Goal: Transaction & Acquisition: Purchase product/service

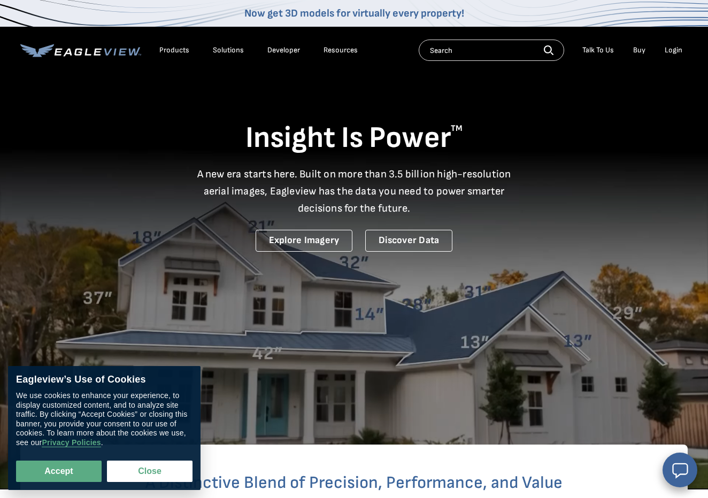
click at [680, 51] on div "Login" at bounding box center [674, 50] width 18 height 10
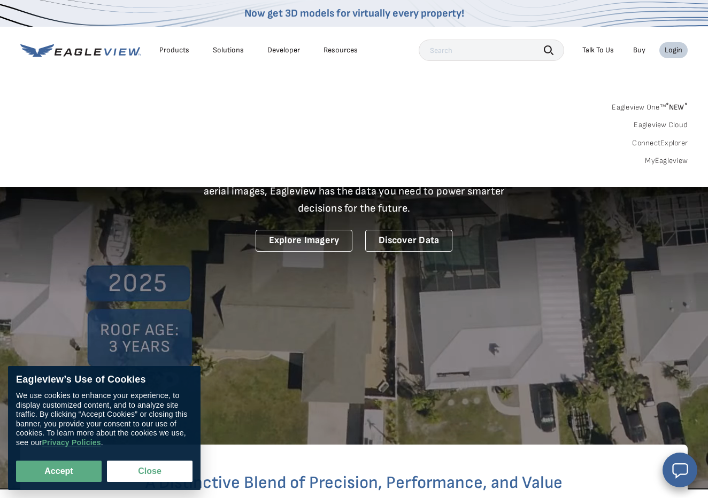
click at [680, 51] on div "Login" at bounding box center [674, 50] width 18 height 10
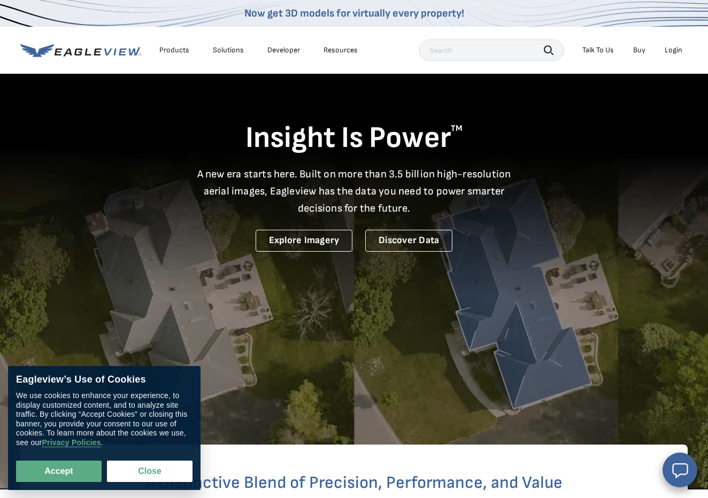
click at [680, 51] on div "Login" at bounding box center [674, 50] width 18 height 10
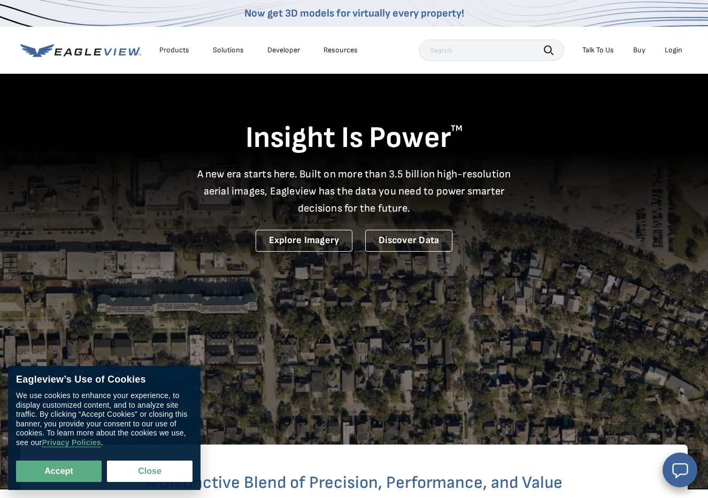
click at [678, 55] on li "Login" at bounding box center [673, 50] width 28 height 16
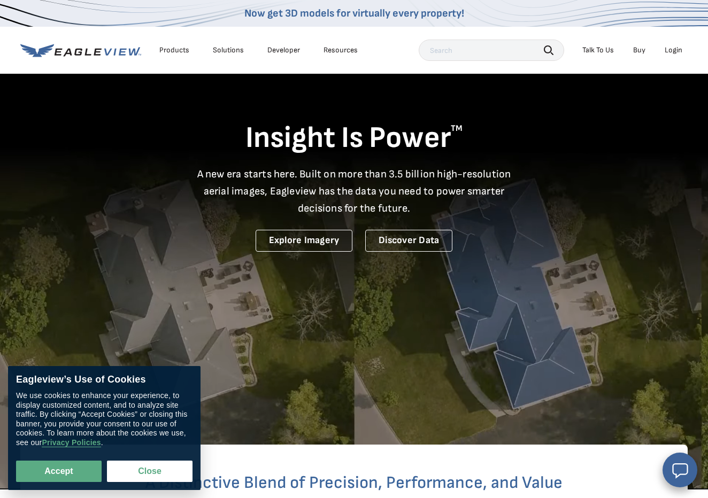
click at [678, 52] on div "Login" at bounding box center [674, 50] width 18 height 10
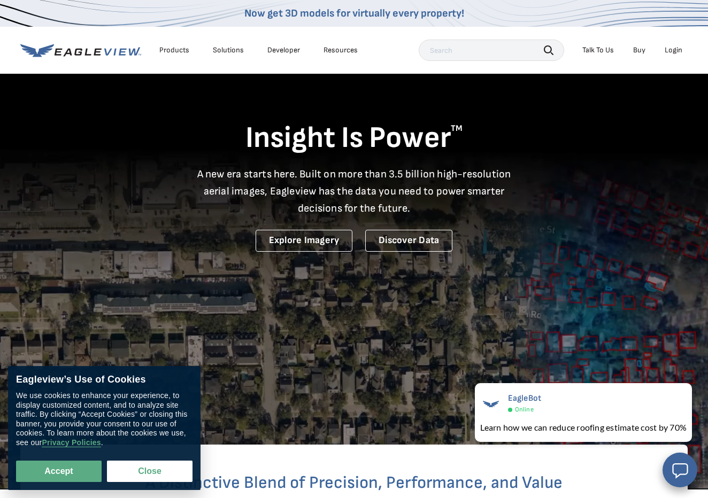
click at [674, 55] on li "Login" at bounding box center [673, 50] width 28 height 16
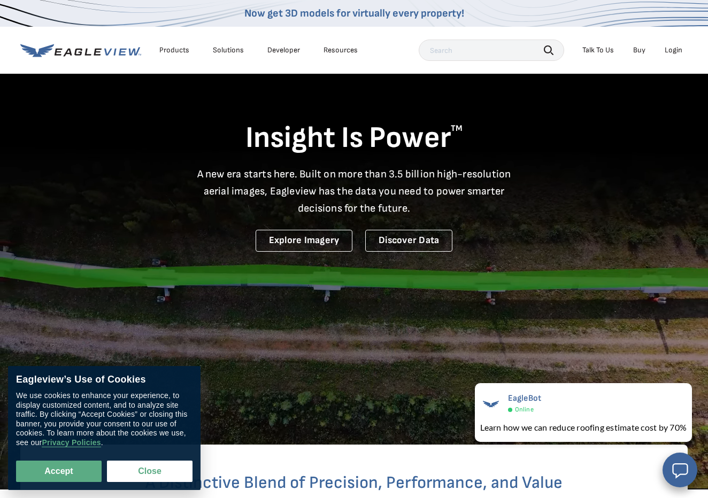
click at [673, 51] on div "Login" at bounding box center [674, 50] width 18 height 10
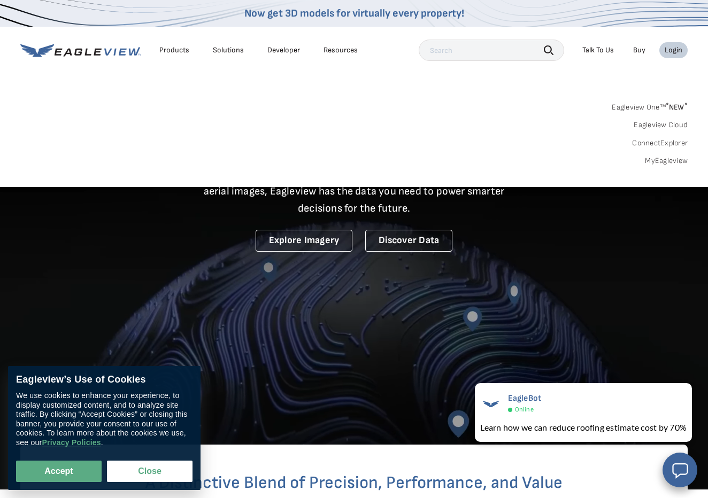
click at [661, 162] on link "MyEagleview" at bounding box center [666, 161] width 43 height 10
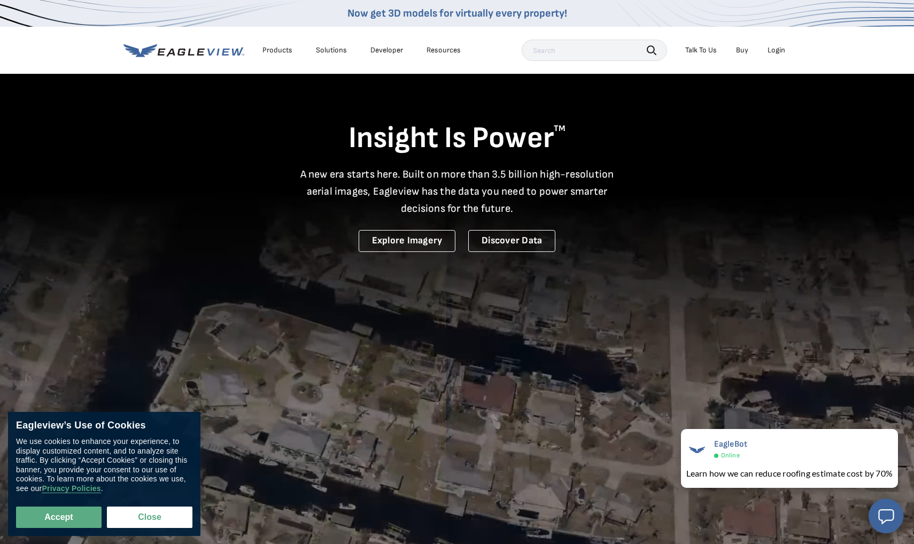
click at [707, 52] on div "Login" at bounding box center [777, 50] width 18 height 10
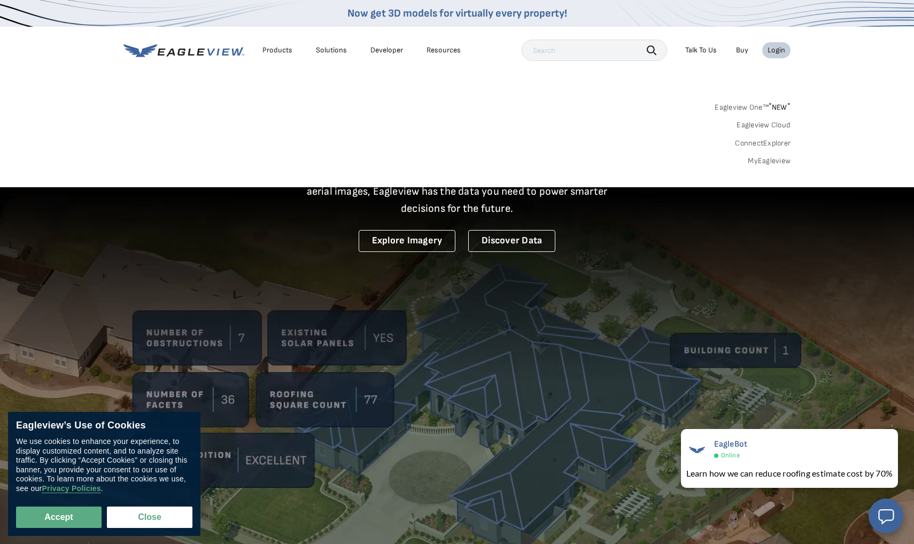
click at [707, 162] on link "MyEagleview" at bounding box center [769, 161] width 43 height 10
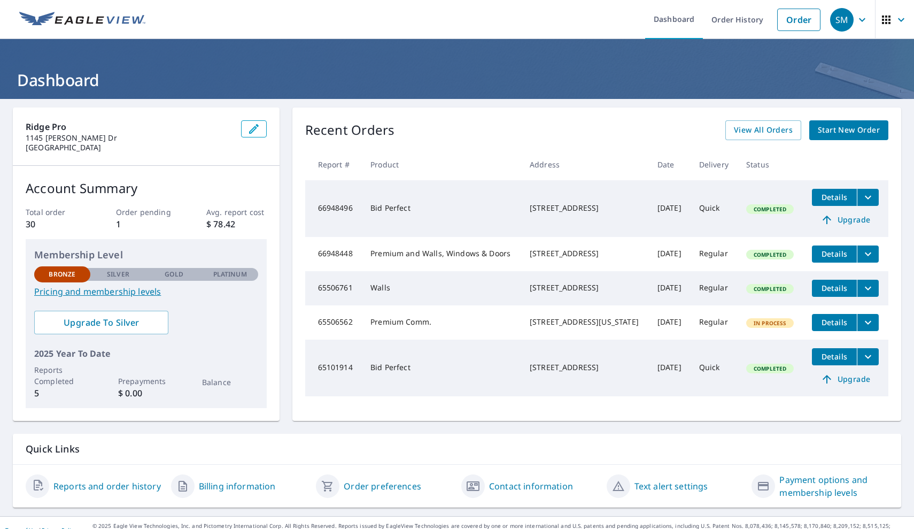
click at [707, 197] on icon "filesDropdownBtn-66948496" at bounding box center [868, 197] width 13 height 13
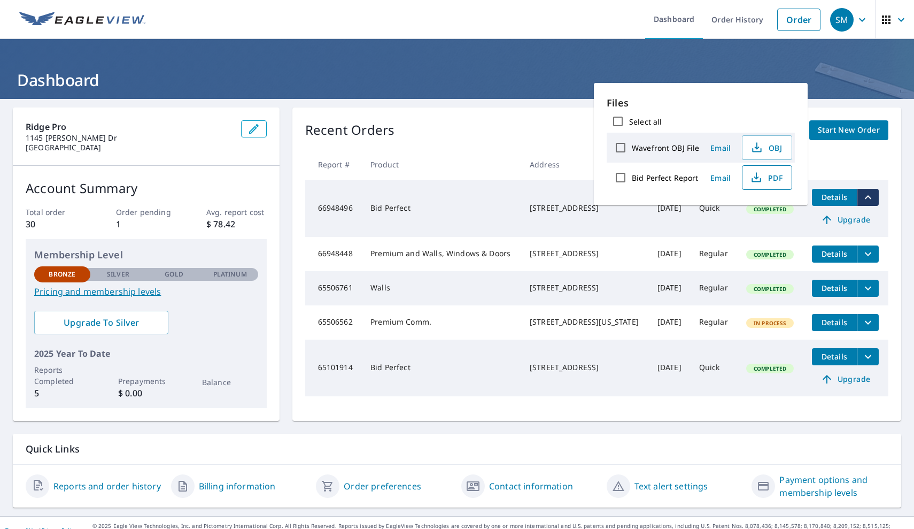
click at [707, 178] on icon "button" at bounding box center [756, 177] width 13 height 13
click at [535, 152] on th "Address" at bounding box center [585, 165] width 128 height 32
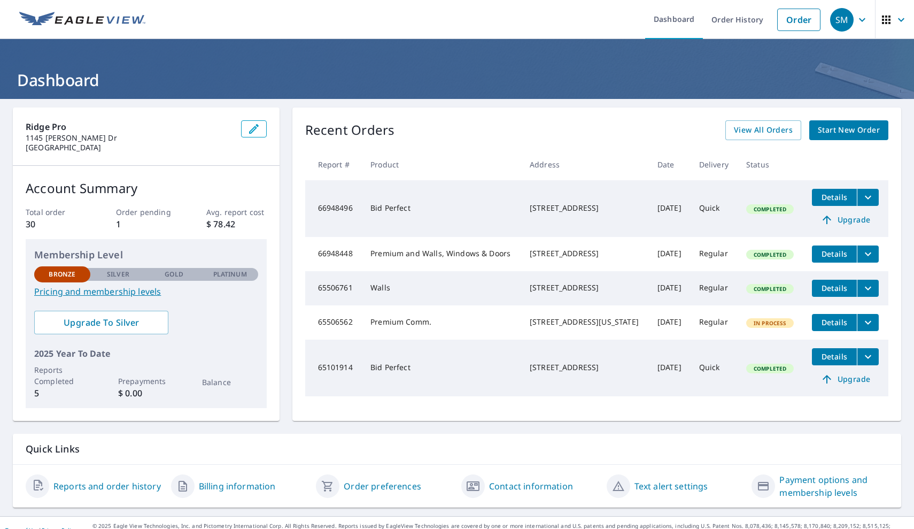
click at [707, 220] on span "Upgrade" at bounding box center [846, 219] width 54 height 13
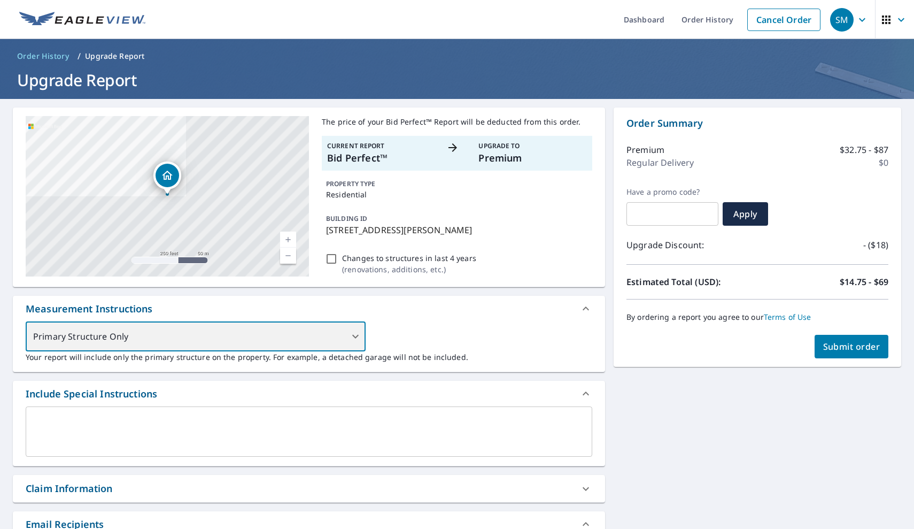
click at [358, 334] on div "Primary Structure Only" at bounding box center [196, 336] width 340 height 30
click at [354, 336] on div "Primary Structure Only" at bounding box center [196, 336] width 340 height 30
click at [356, 336] on div "Primary Structure Only" at bounding box center [196, 336] width 340 height 30
click at [354, 337] on div "Primary Structure Only" at bounding box center [196, 336] width 340 height 30
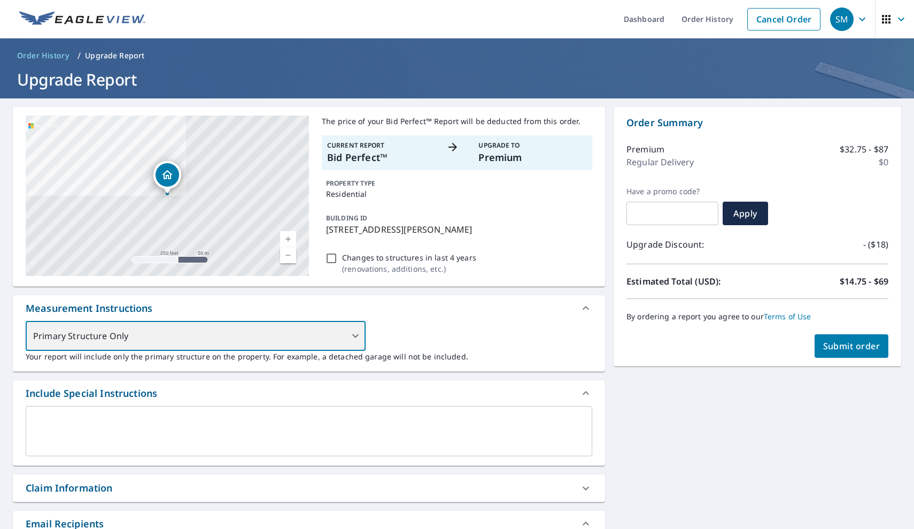
click at [354, 337] on div "Primary Structure Only" at bounding box center [196, 336] width 340 height 30
click at [357, 336] on div "Primary Structure Only" at bounding box center [196, 336] width 340 height 30
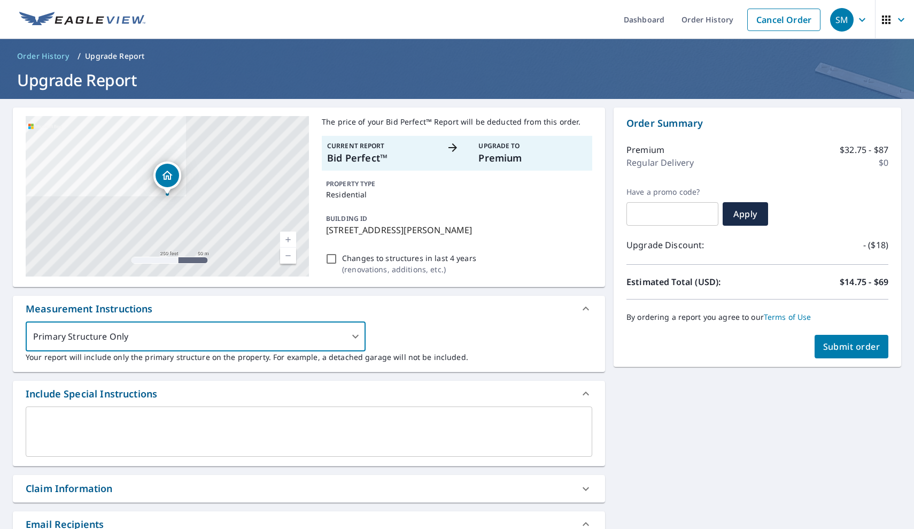
click at [589, 305] on icon at bounding box center [586, 308] width 13 height 13
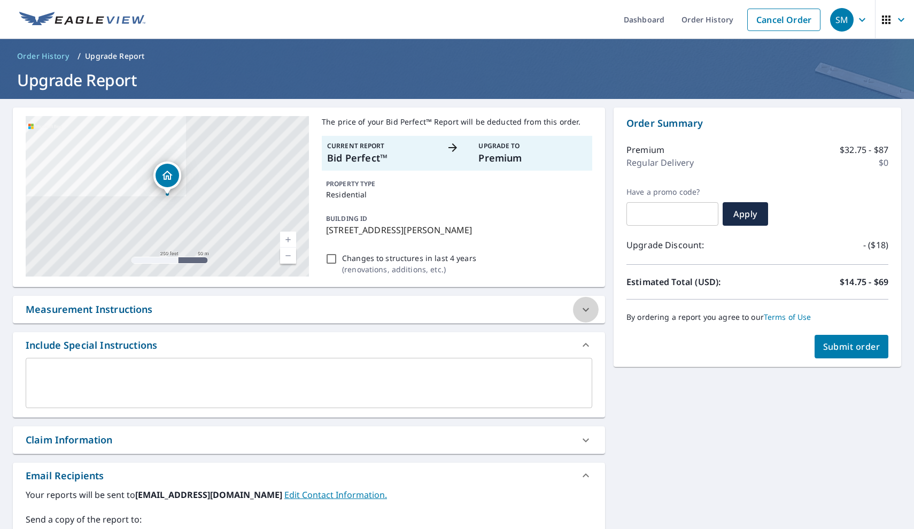
click at [589, 312] on icon at bounding box center [586, 309] width 13 height 13
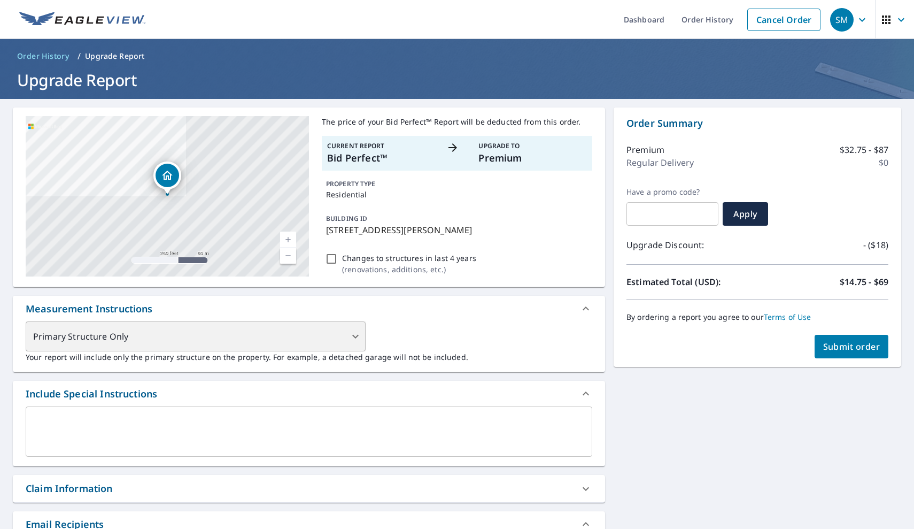
click at [353, 339] on div "Primary Structure Only" at bounding box center [196, 336] width 340 height 30
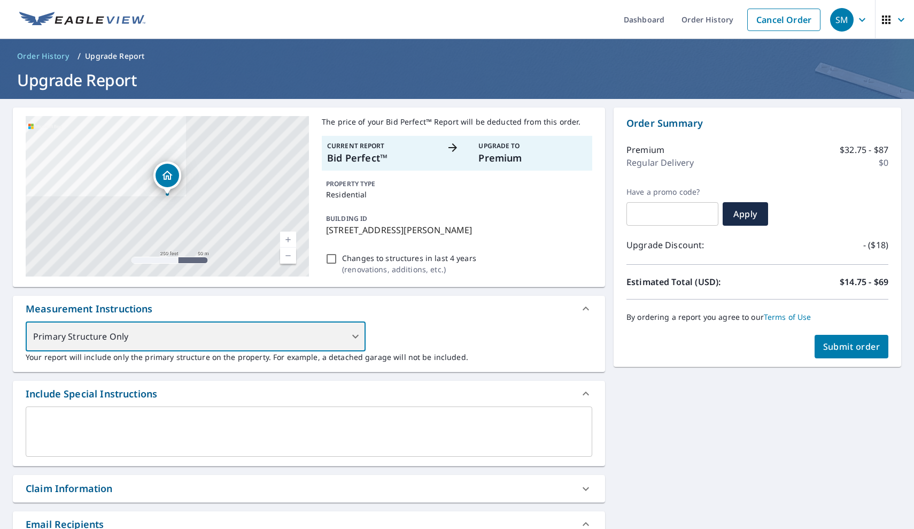
click at [353, 339] on div "Primary Structure Only" at bounding box center [196, 336] width 340 height 30
click at [354, 339] on div "Primary Structure Only" at bounding box center [196, 336] width 340 height 30
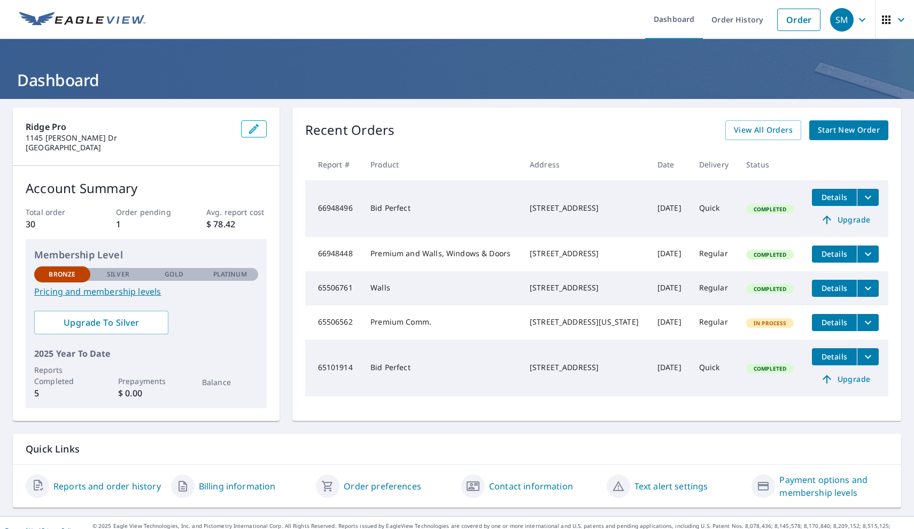
drag, startPoint x: 535, startPoint y: 203, endPoint x: 584, endPoint y: 217, distance: 51.8
click at [584, 213] on div "[STREET_ADDRESS]" at bounding box center [585, 208] width 111 height 11
copy div "[STREET_ADDRESS]"
click at [855, 128] on span "Start New Order" at bounding box center [849, 130] width 62 height 13
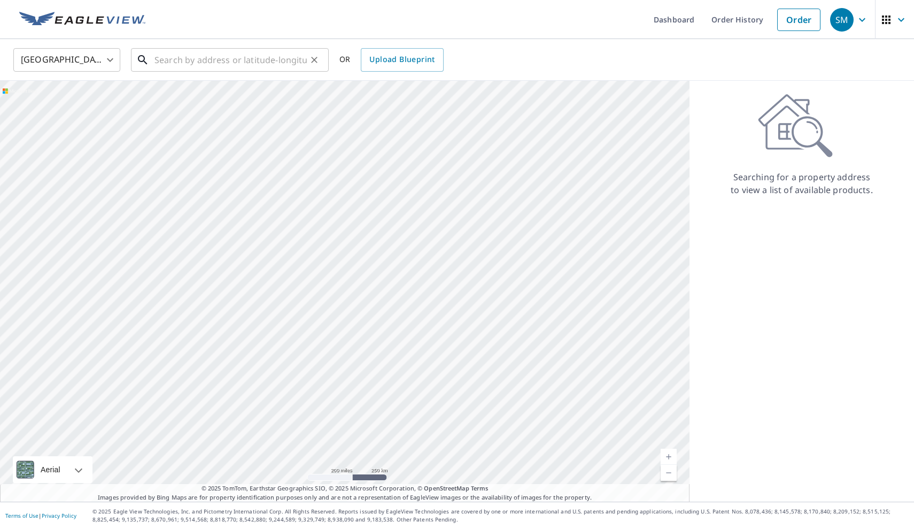
click at [304, 60] on input "text" at bounding box center [231, 60] width 152 height 30
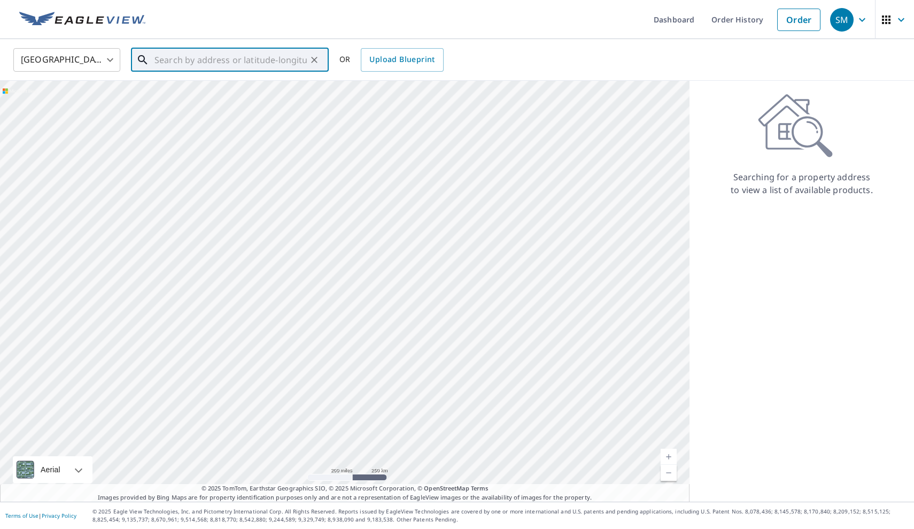
paste input "[STREET_ADDRESS]"
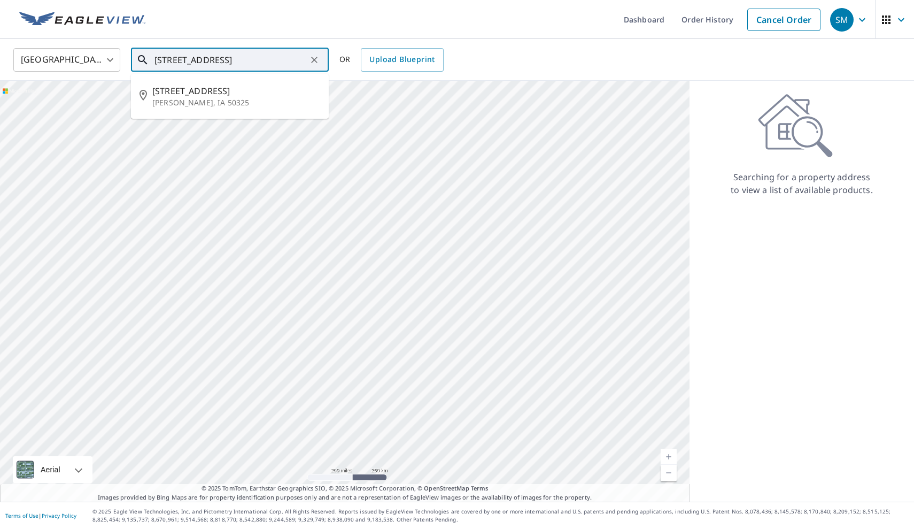
type input "[STREET_ADDRESS]"
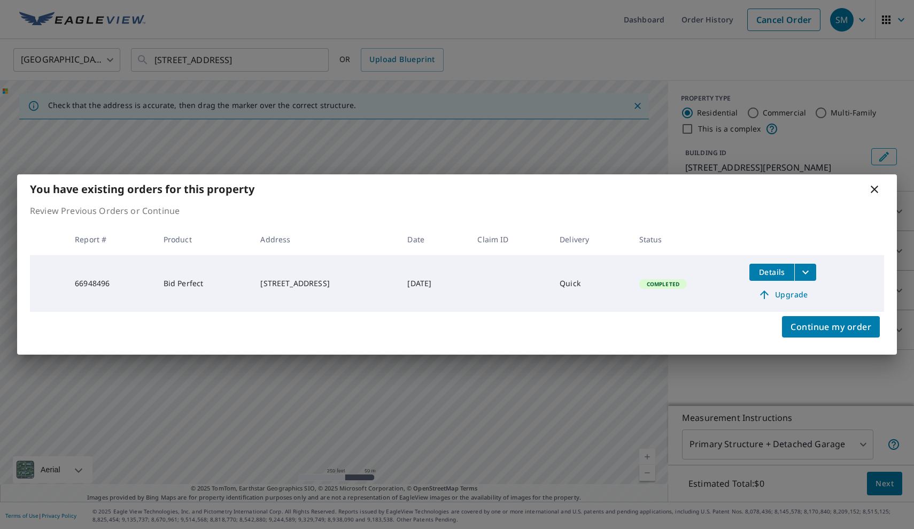
click at [874, 190] on icon at bounding box center [874, 189] width 7 height 7
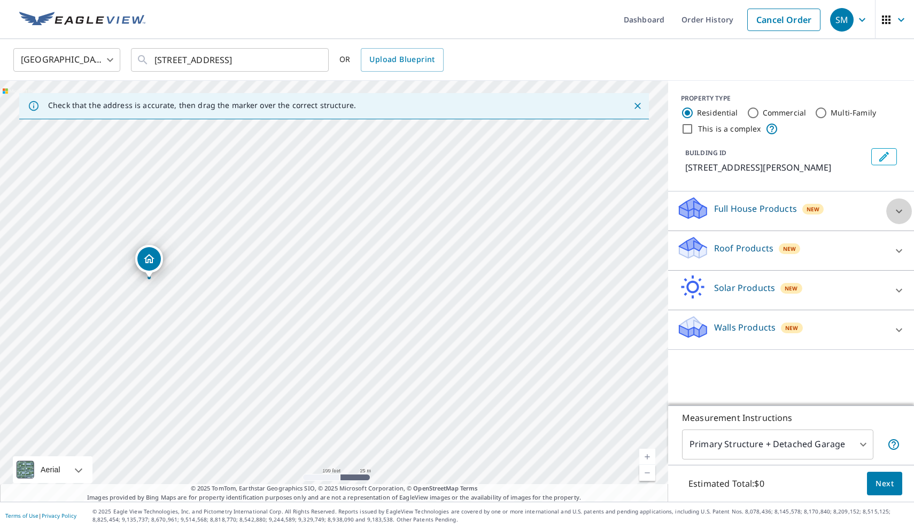
click at [898, 211] on icon at bounding box center [899, 211] width 6 height 4
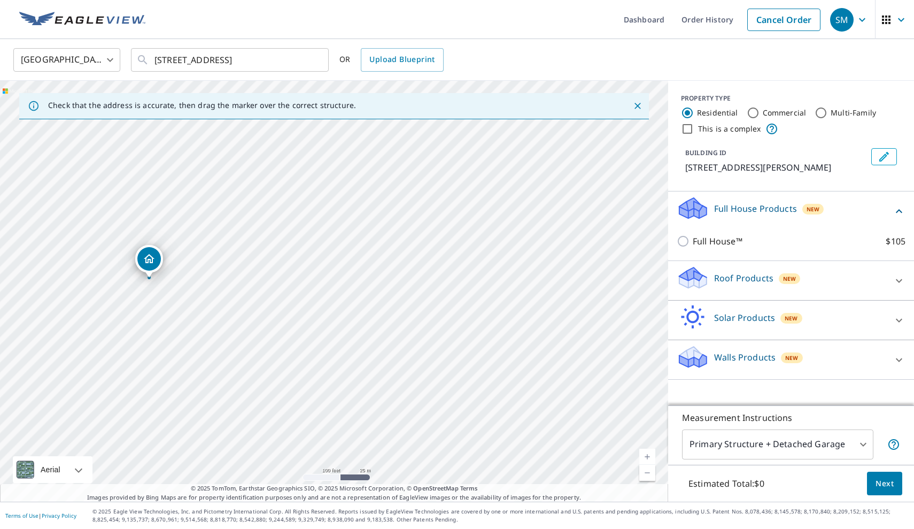
click at [902, 283] on icon at bounding box center [899, 280] width 13 height 13
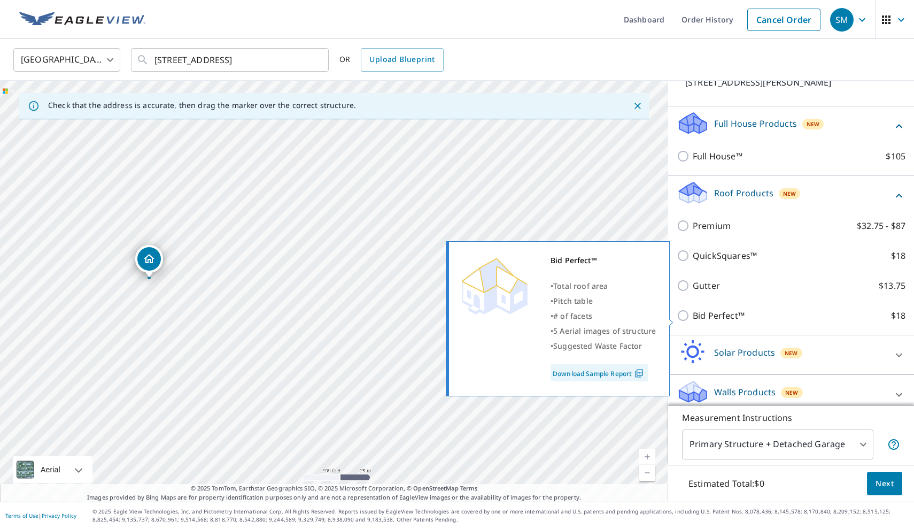
scroll to position [86, 0]
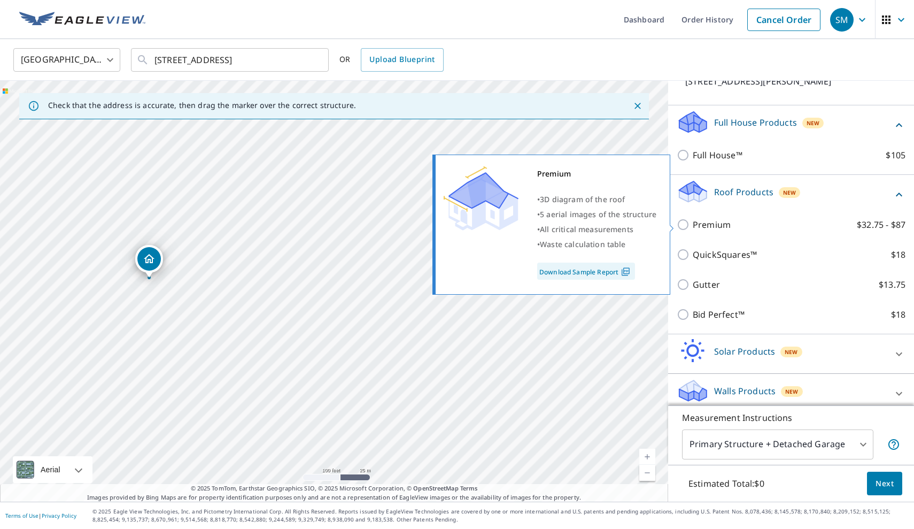
click at [682, 224] on input "Premium $32.75 - $87" at bounding box center [685, 224] width 16 height 13
checkbox input "true"
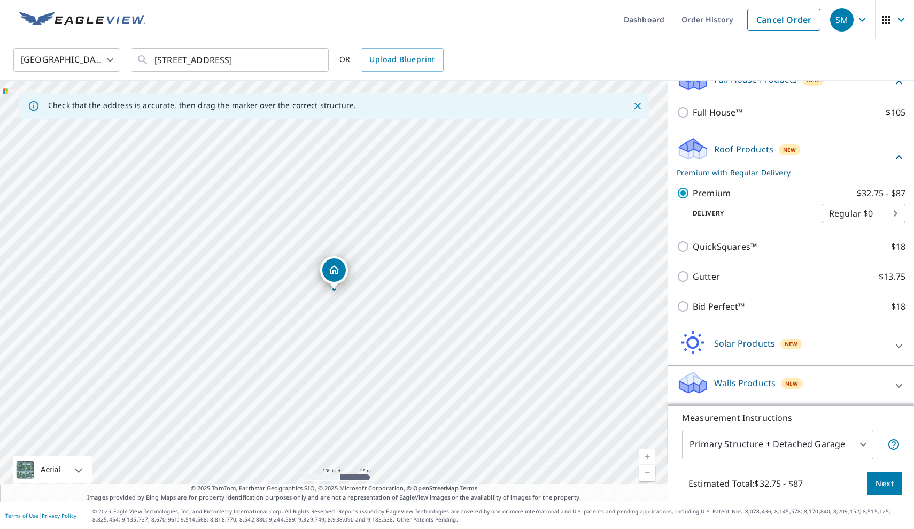
scroll to position [0, 0]
click at [896, 486] on button "Next" at bounding box center [884, 484] width 35 height 24
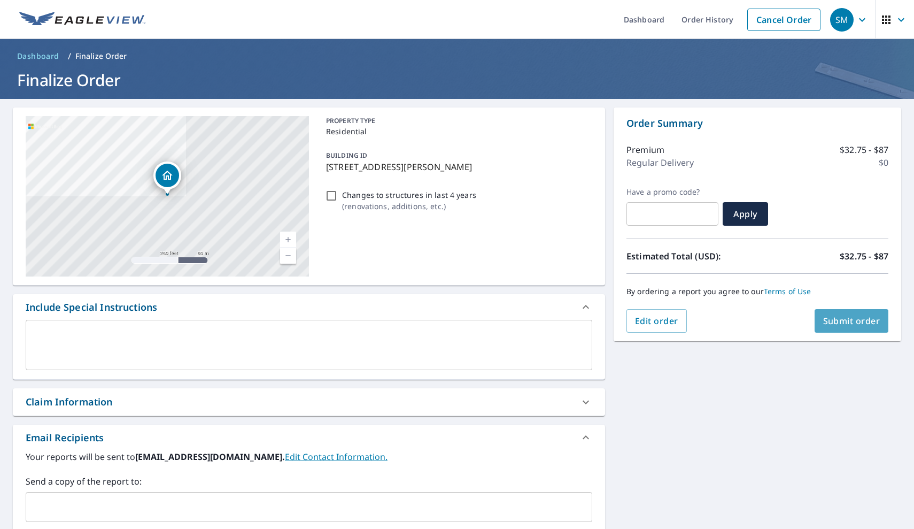
click at [850, 325] on span "Submit order" at bounding box center [852, 321] width 57 height 12
